Goal: Transaction & Acquisition: Obtain resource

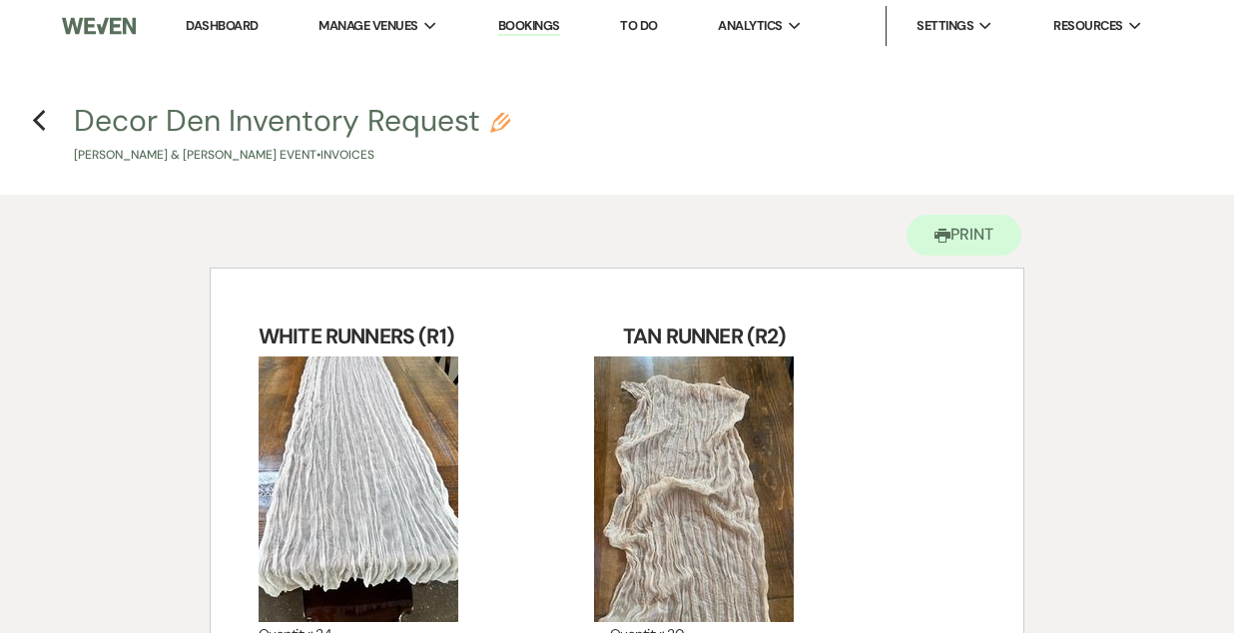
click at [545, 26] on link "Bookings" at bounding box center [529, 26] width 62 height 19
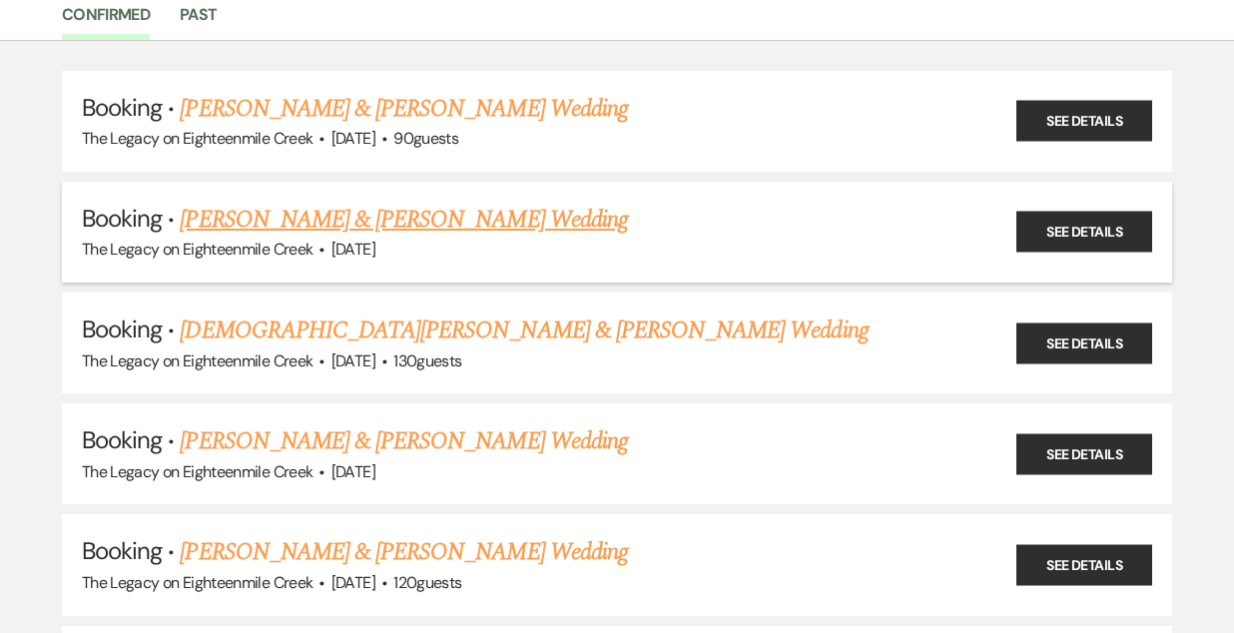
scroll to position [190, 0]
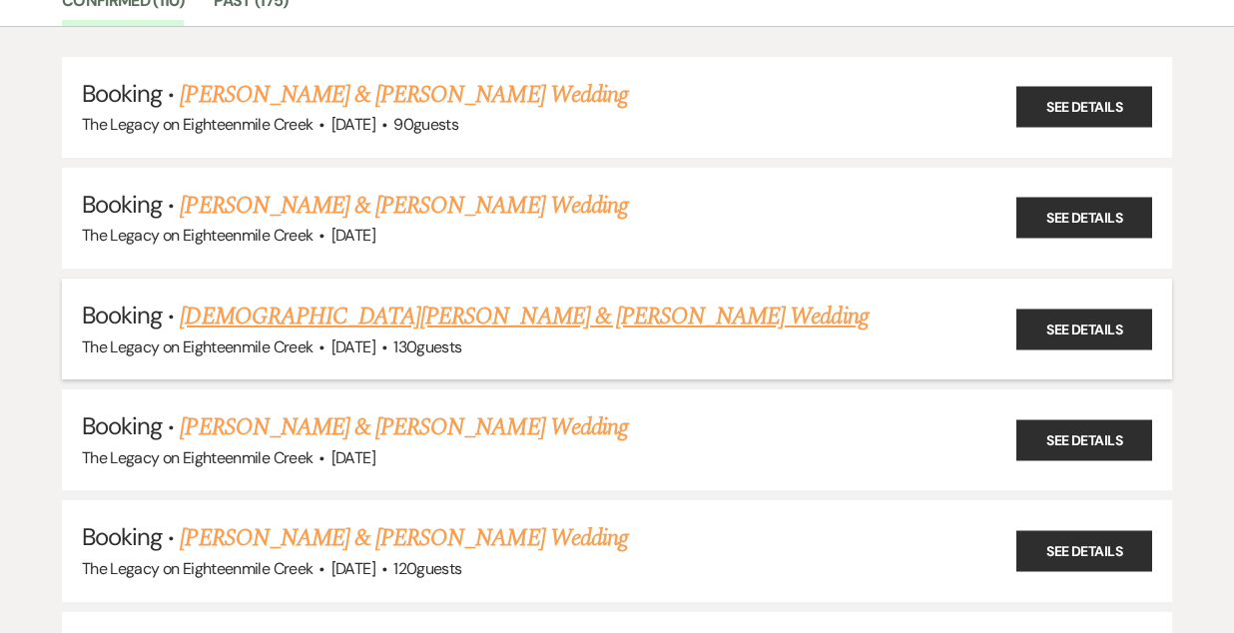
click at [521, 310] on link "[DEMOGRAPHIC_DATA][PERSON_NAME] & [PERSON_NAME] Wedding" at bounding box center [524, 316] width 688 height 36
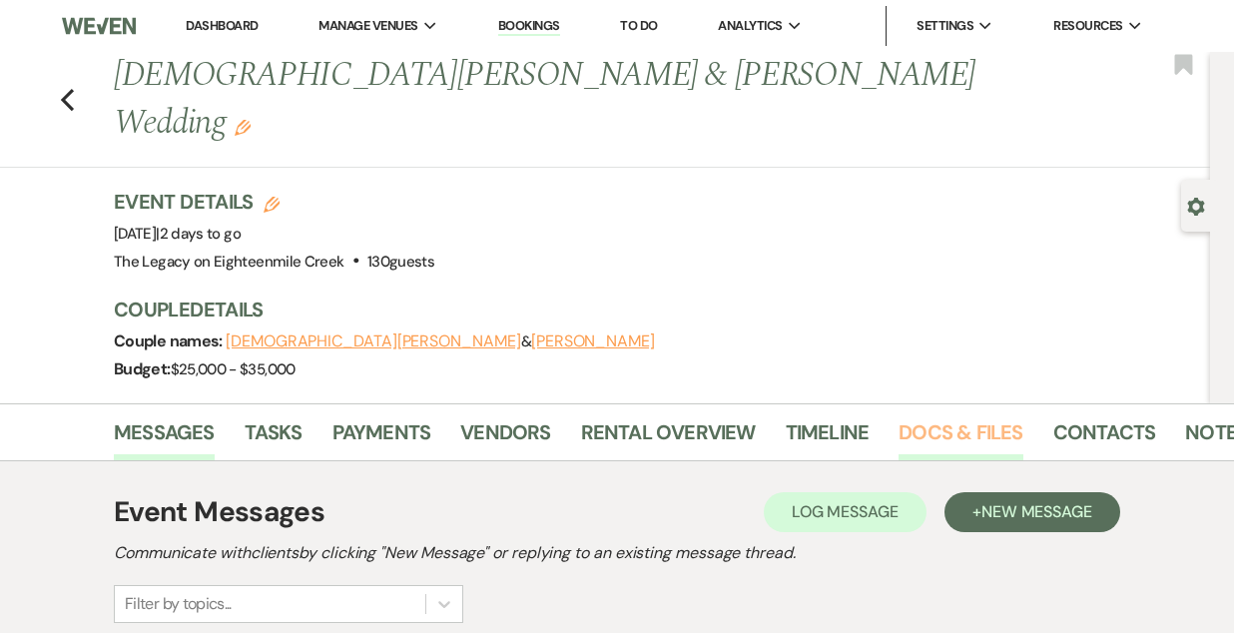
click at [954, 416] on link "Docs & Files" at bounding box center [960, 438] width 124 height 44
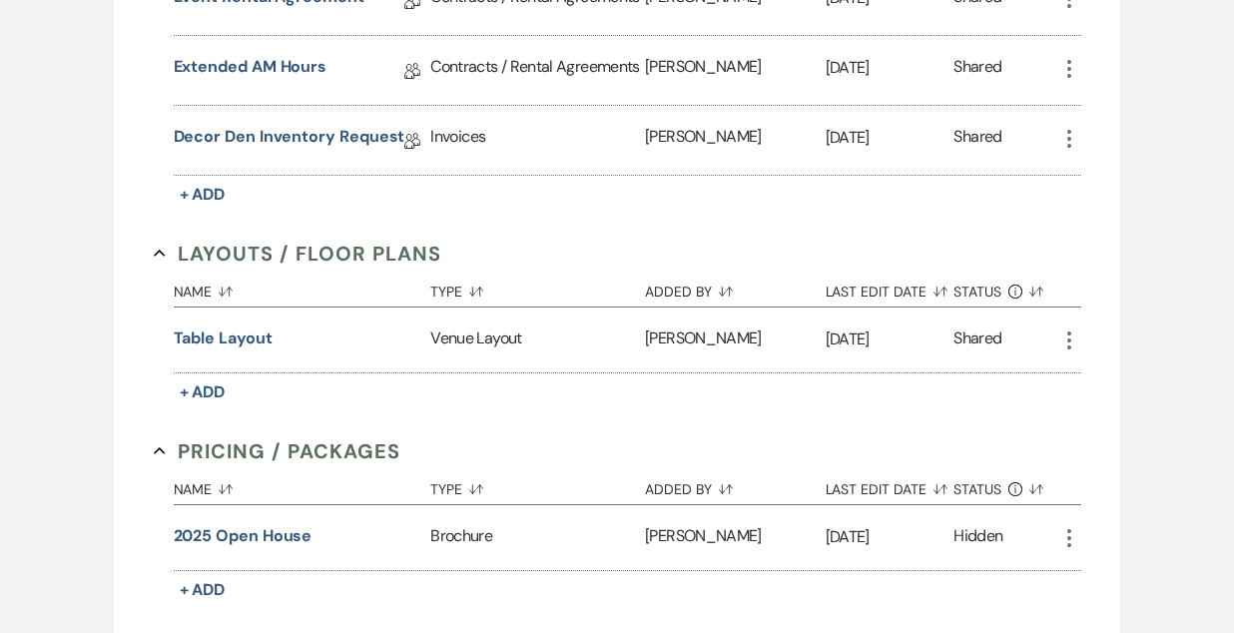
scroll to position [1047, 0]
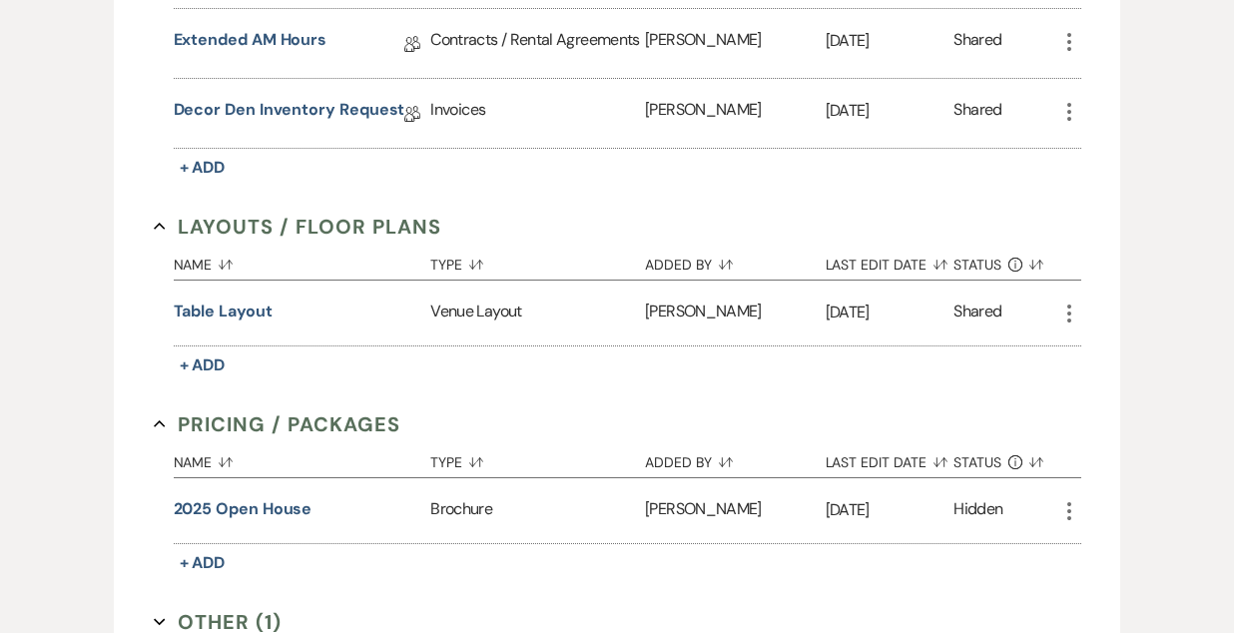
click at [228, 607] on button "Other (1) Expand" at bounding box center [218, 622] width 129 height 30
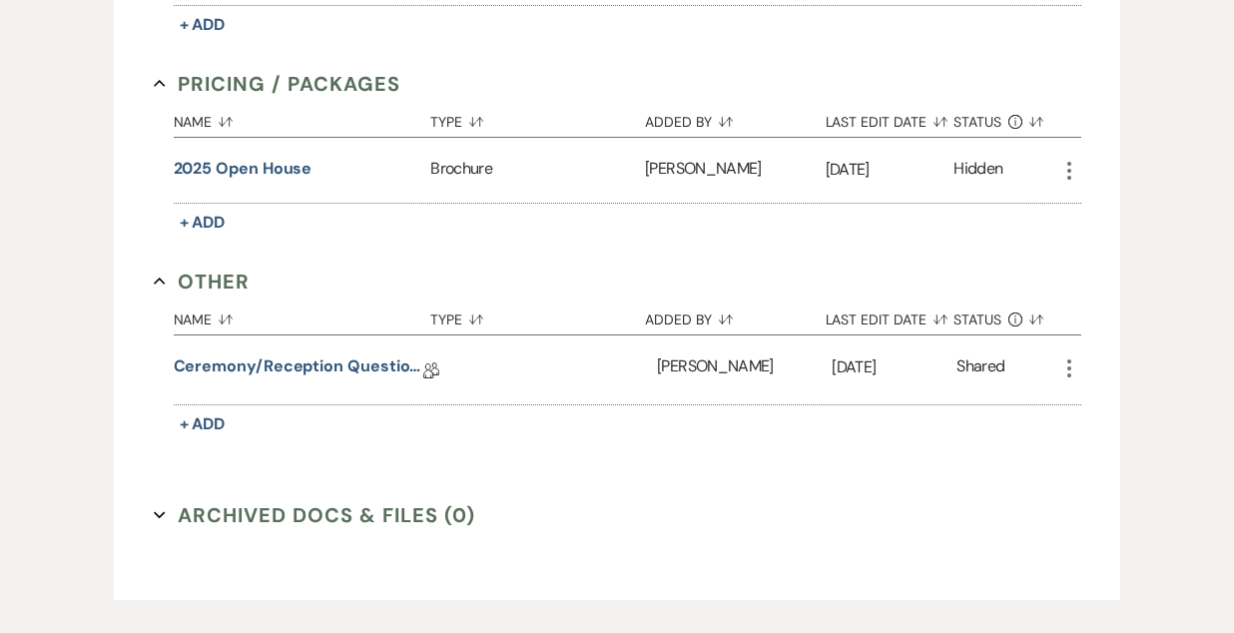
scroll to position [1380, 0]
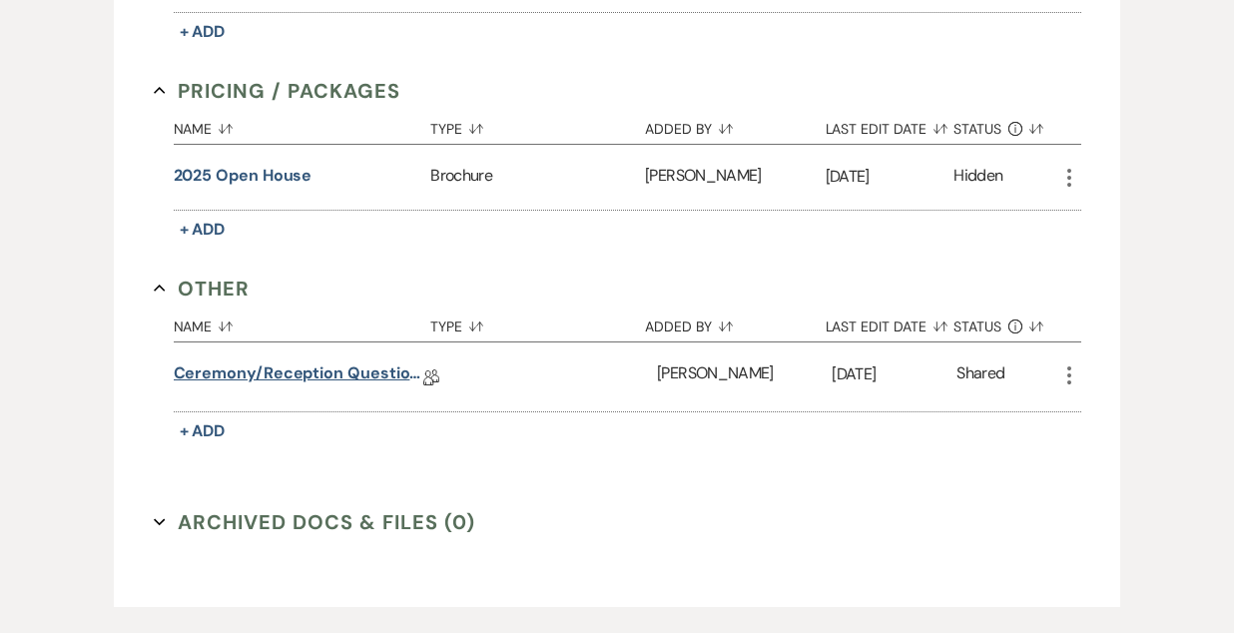
click at [353, 361] on link "Ceremony/Reception Questionnaire" at bounding box center [299, 376] width 250 height 31
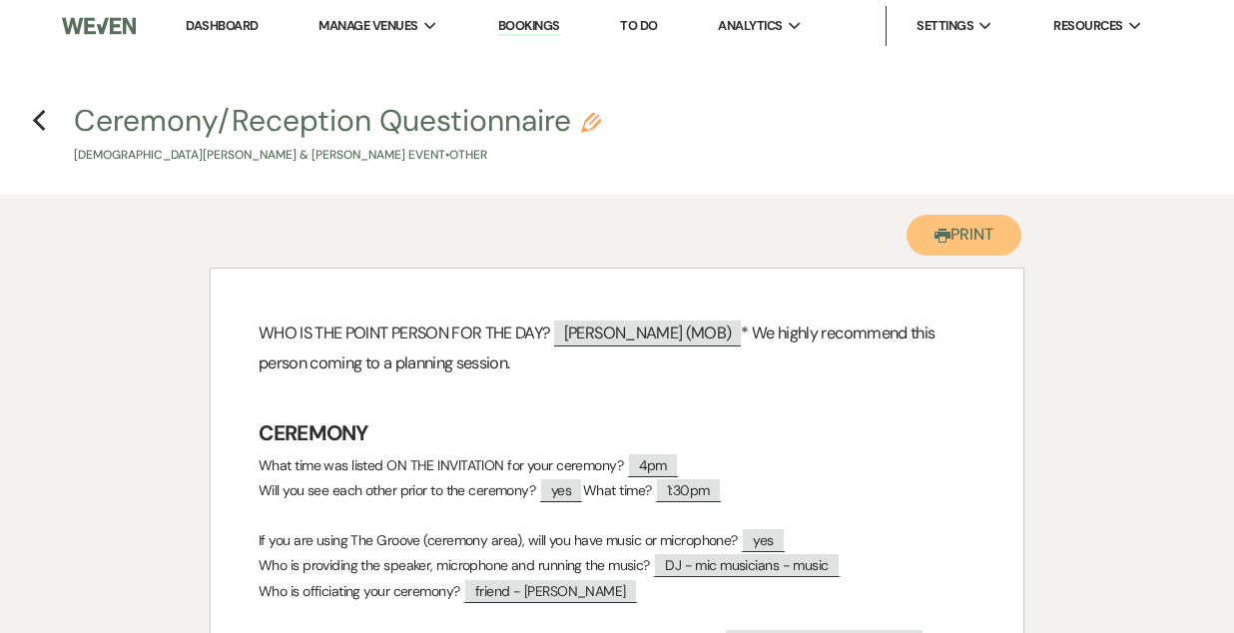
click at [941, 220] on button "Printer Print" at bounding box center [963, 235] width 115 height 41
click at [39, 122] on icon "Previous" at bounding box center [39, 121] width 15 height 24
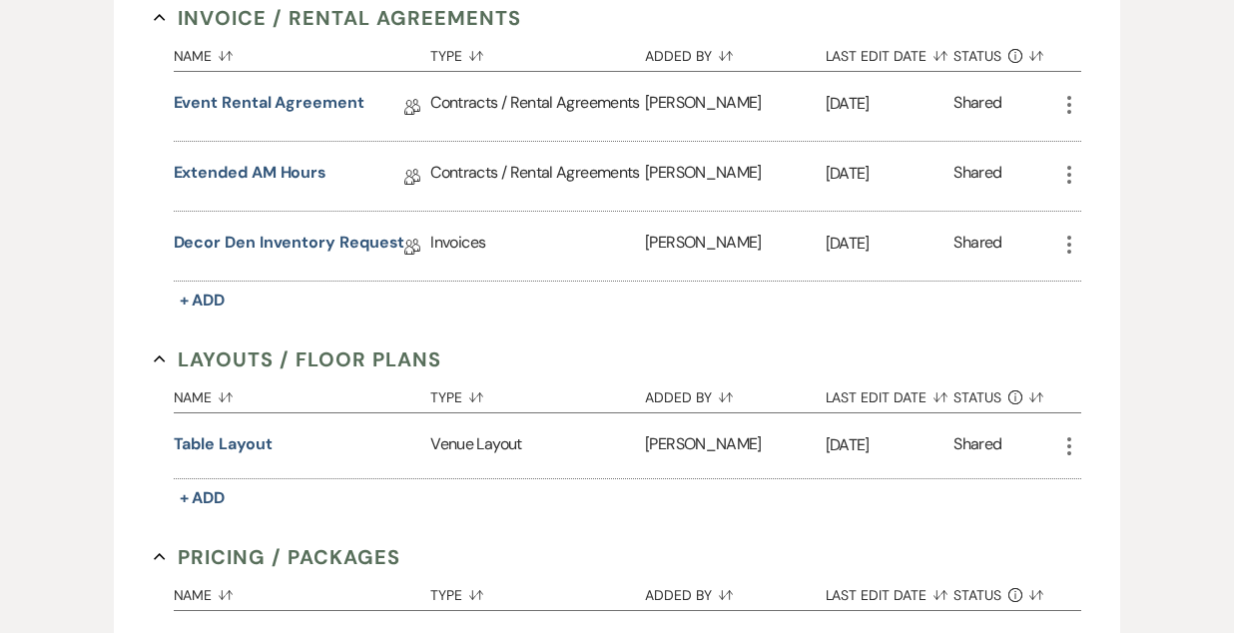
scroll to position [910, 0]
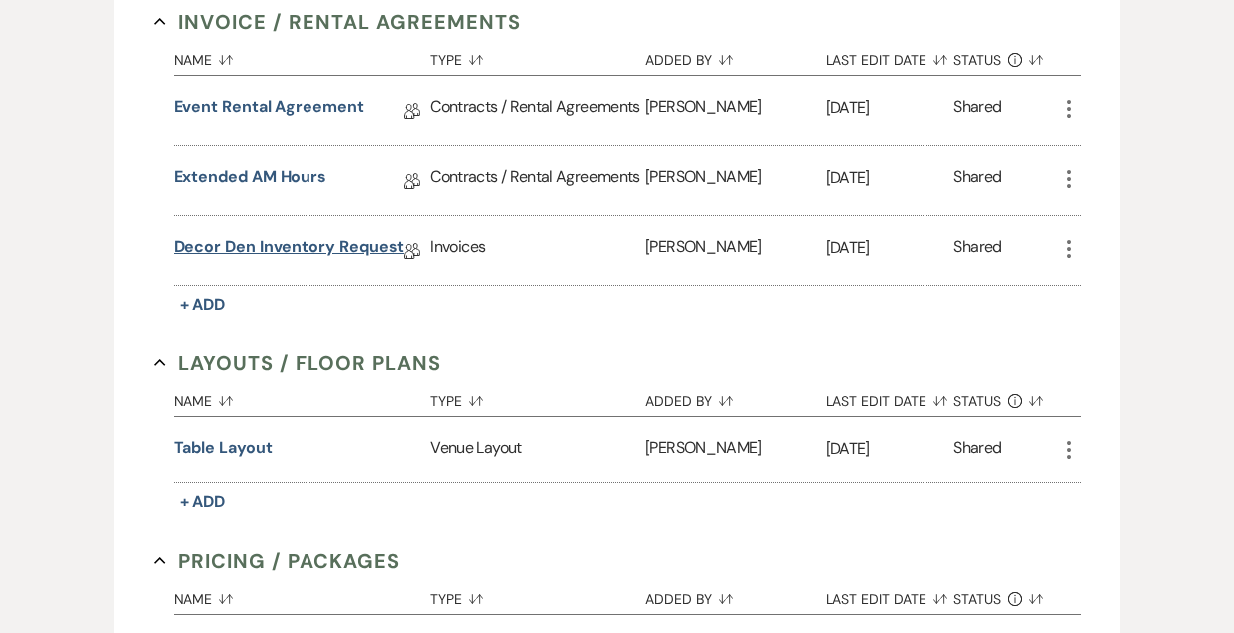
click at [348, 235] on link "Decor Den Inventory Request" at bounding box center [290, 250] width 232 height 31
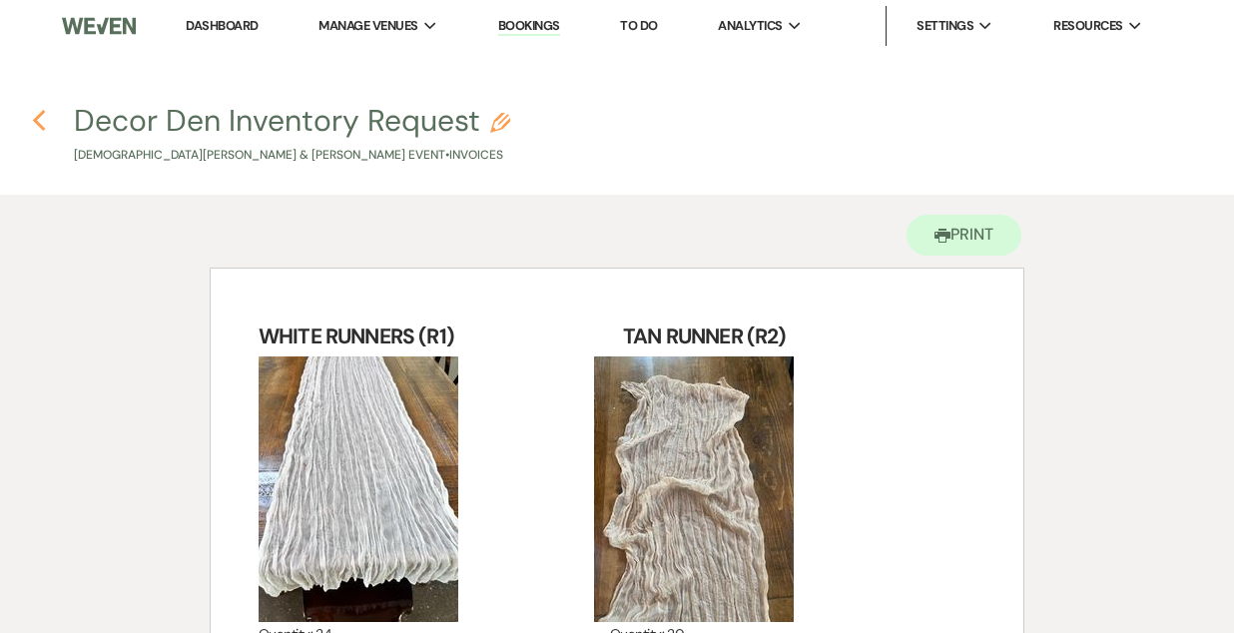
click at [37, 121] on icon "Previous" at bounding box center [39, 121] width 15 height 24
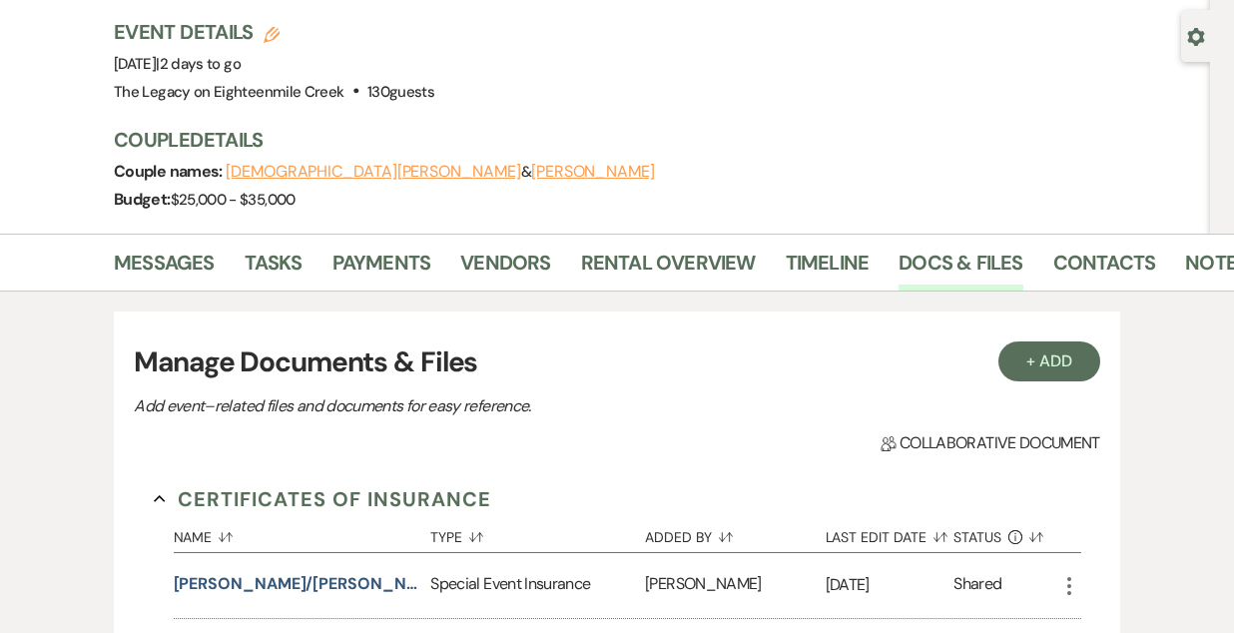
scroll to position [137, 0]
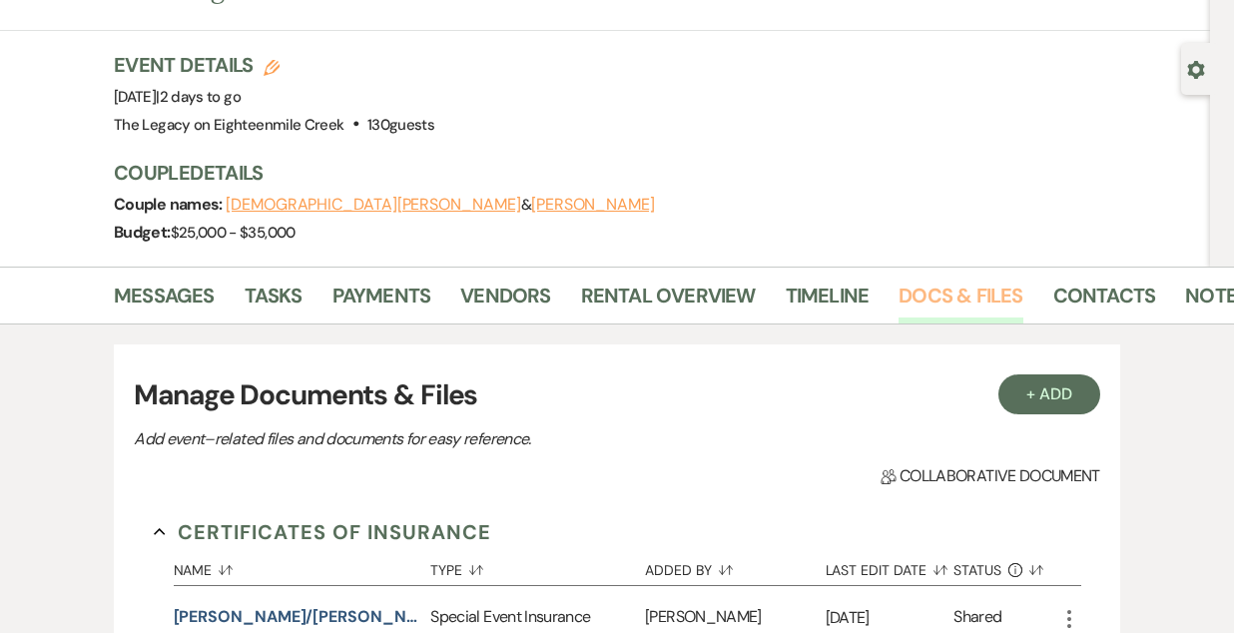
click at [928, 279] on link "Docs & Files" at bounding box center [960, 301] width 124 height 44
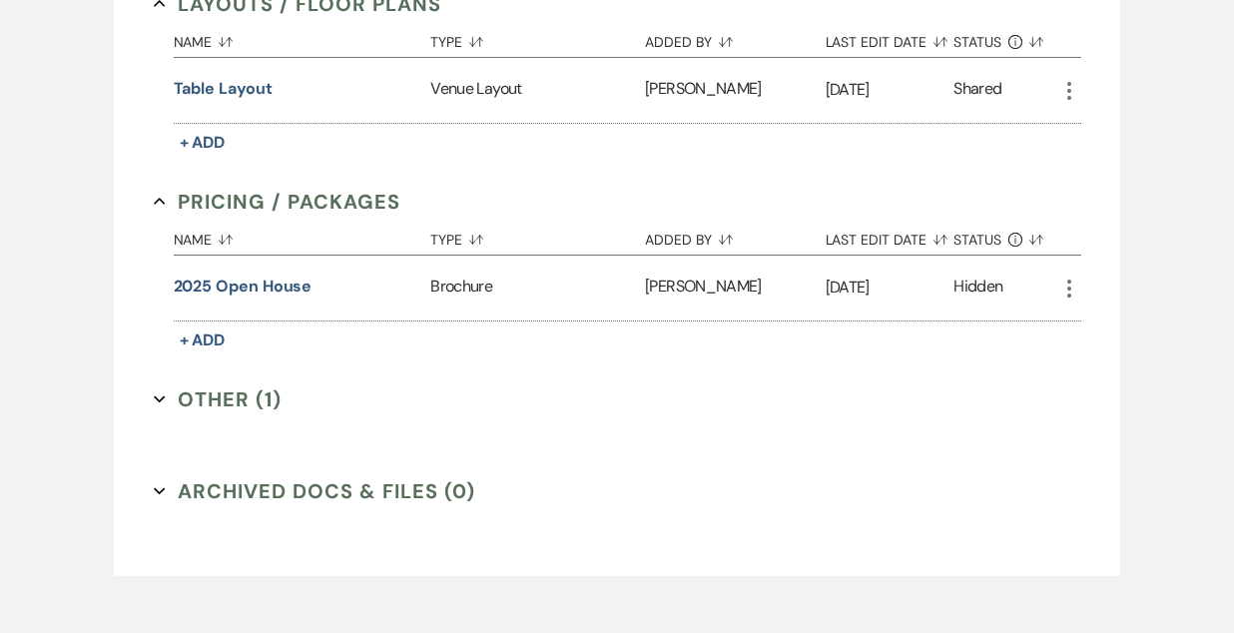
scroll to position [1272, 0]
click at [204, 382] on button "Other (1) Expand" at bounding box center [218, 397] width 129 height 30
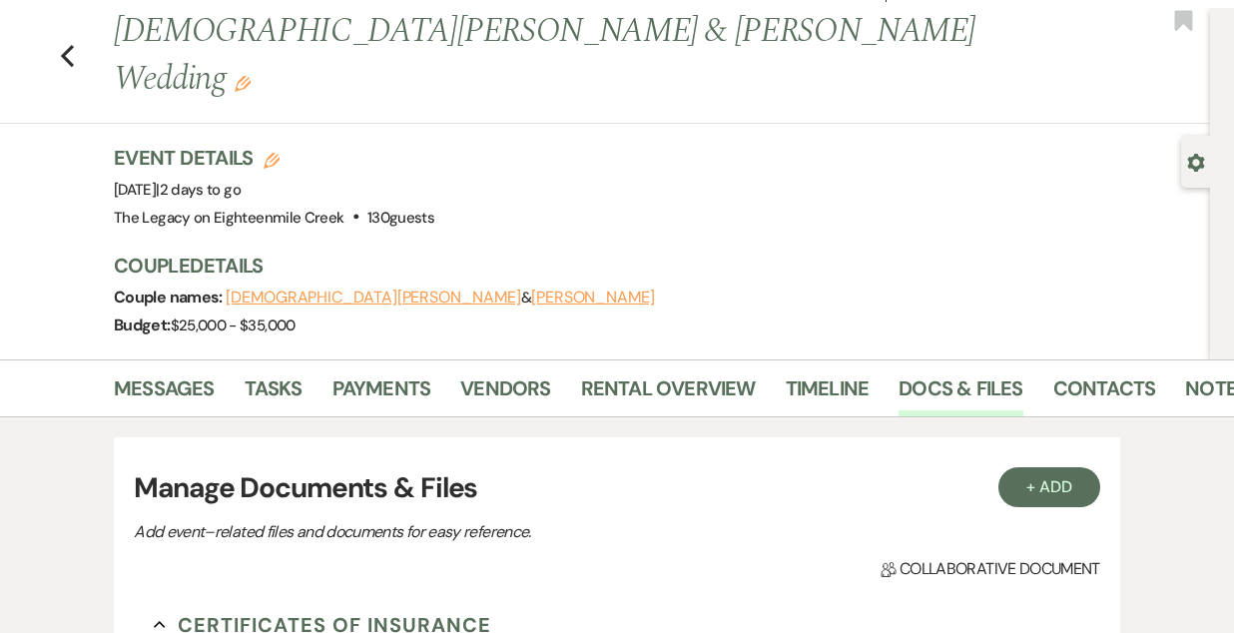
scroll to position [0, 0]
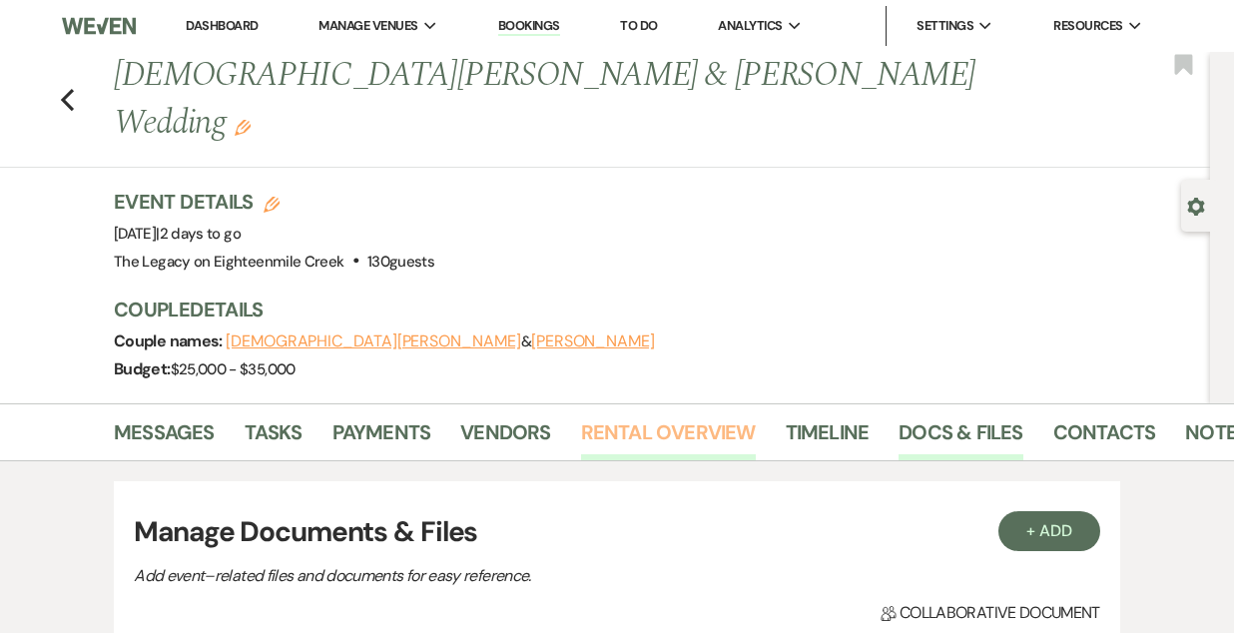
click at [700, 416] on link "Rental Overview" at bounding box center [668, 438] width 175 height 44
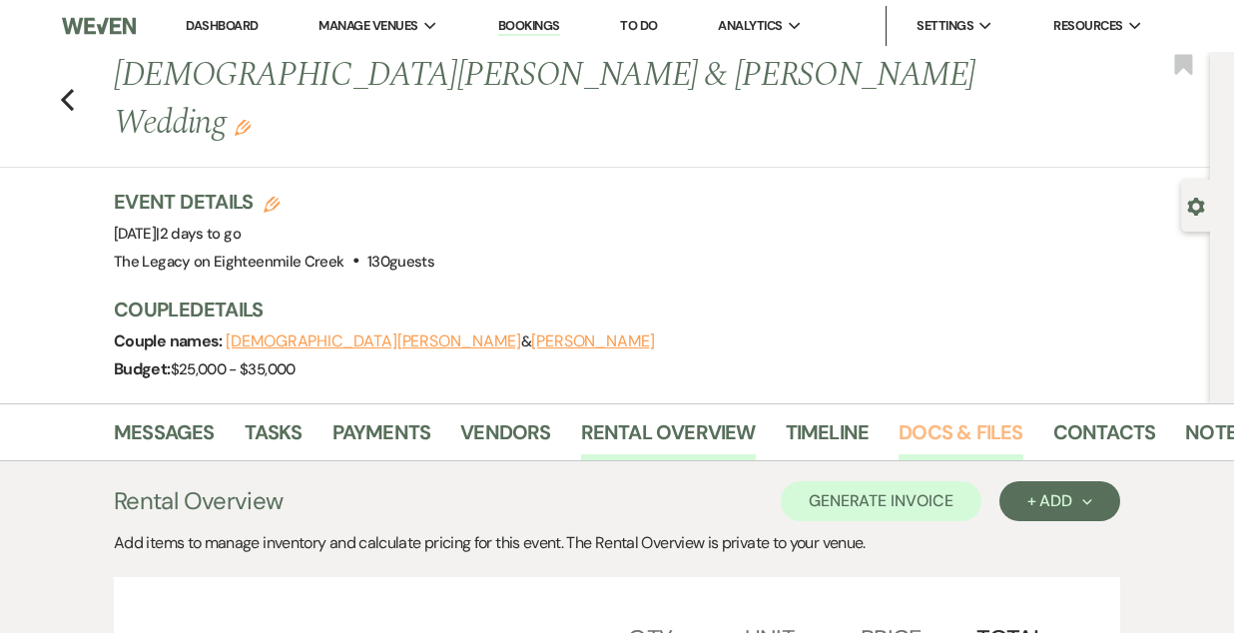
click at [963, 416] on link "Docs & Files" at bounding box center [960, 438] width 124 height 44
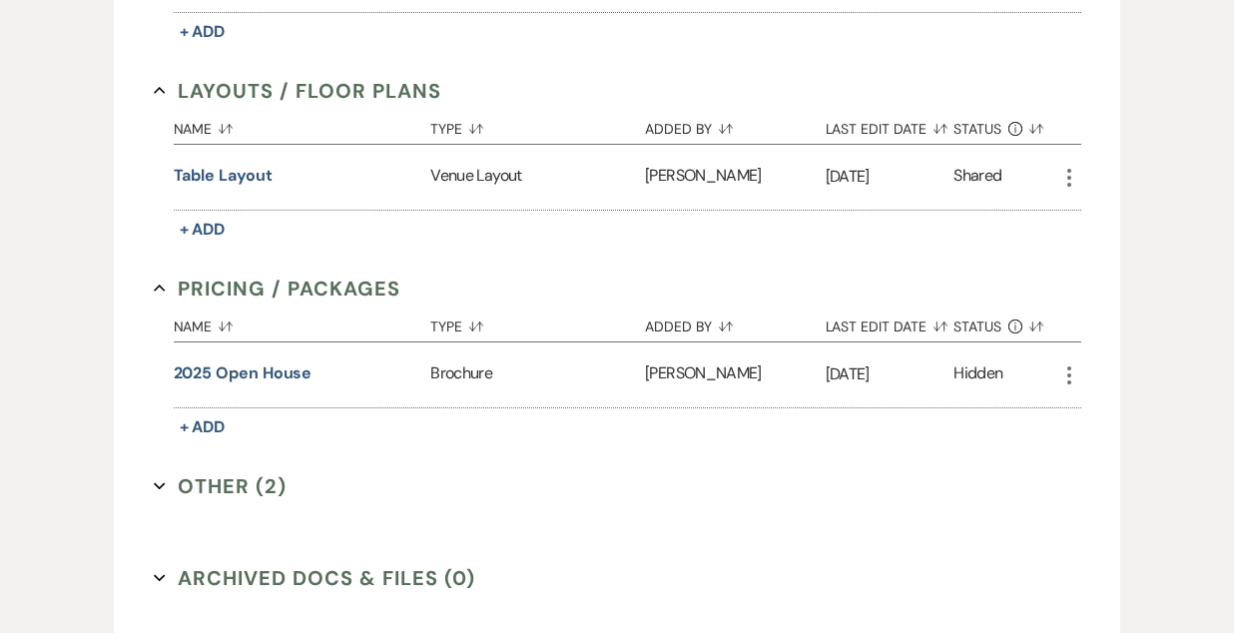
scroll to position [1190, 0]
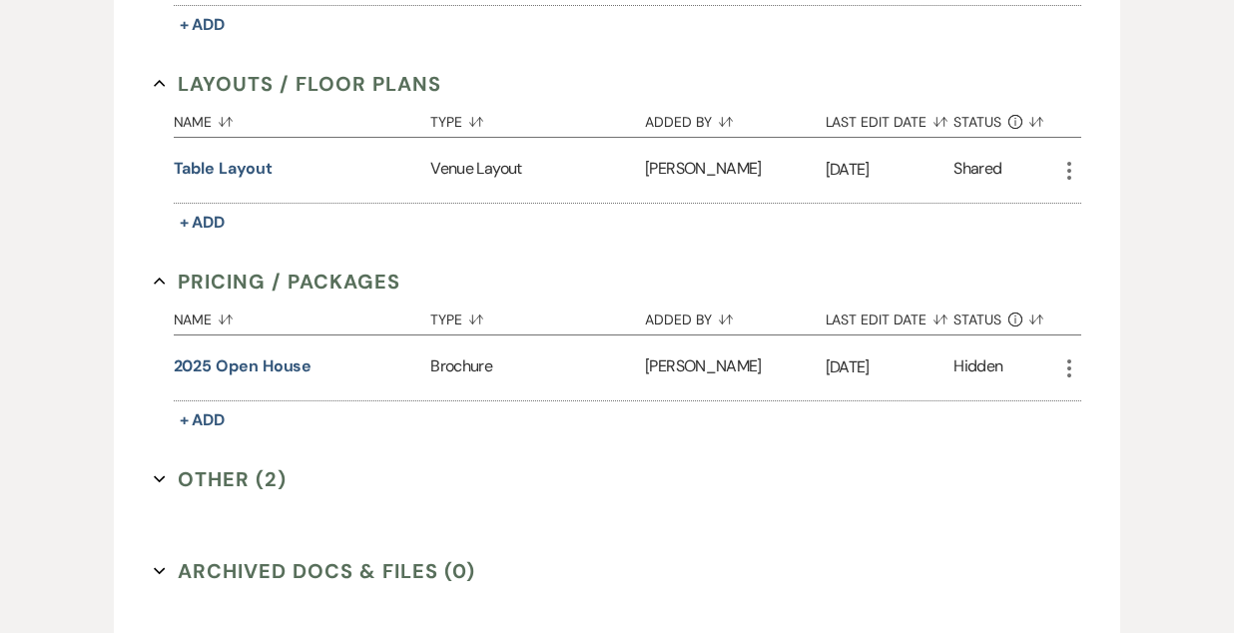
click at [212, 464] on button "Other (2) Expand" at bounding box center [221, 479] width 134 height 30
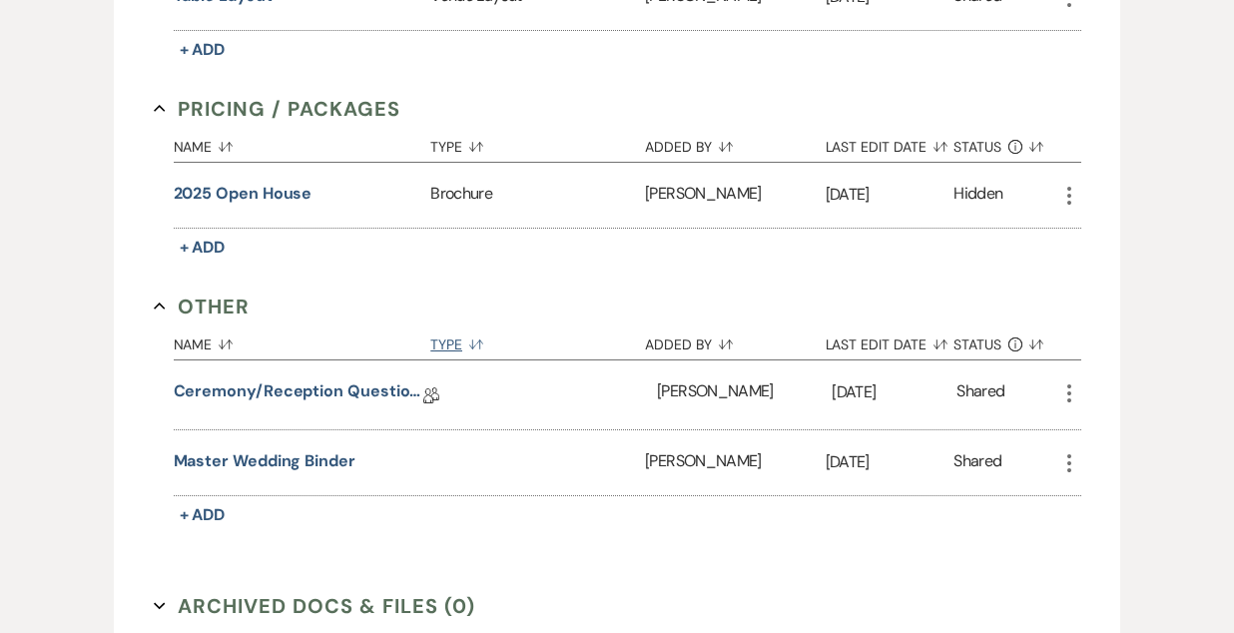
scroll to position [1409, 0]
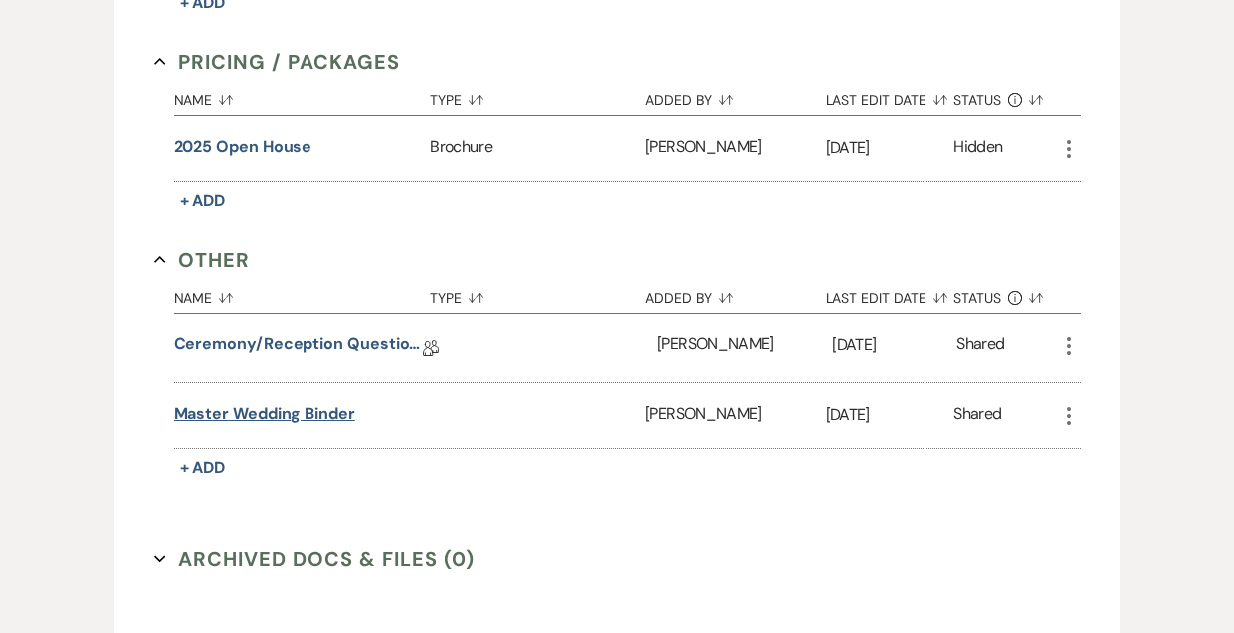
click at [285, 402] on button "Master Wedding Binder" at bounding box center [265, 414] width 182 height 24
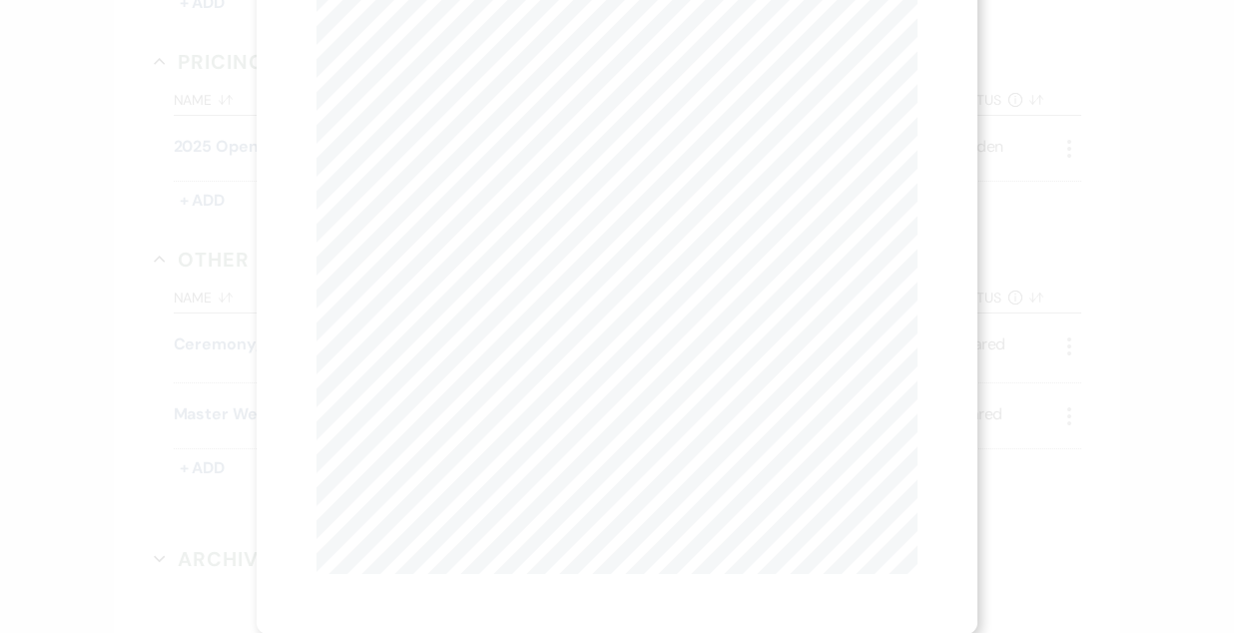
scroll to position [0, 0]
click at [518, 65] on button "Next Next" at bounding box center [512, 73] width 52 height 16
click at [506, 71] on button "Next Next" at bounding box center [511, 73] width 52 height 16
click at [840, 73] on link "Download" at bounding box center [820, 71] width 93 height 21
